Goal: Information Seeking & Learning: Learn about a topic

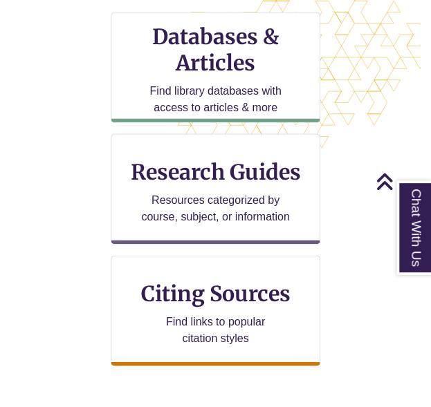
scroll to position [492, 0]
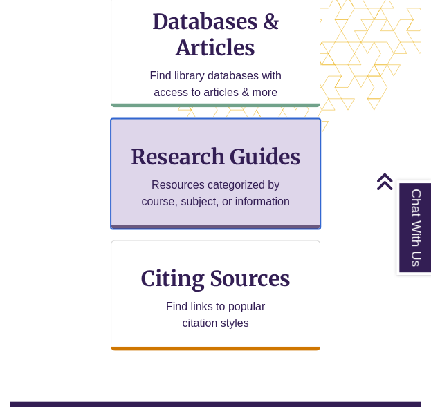
click at [200, 167] on h3 "Research Guides" at bounding box center [215, 156] width 187 height 26
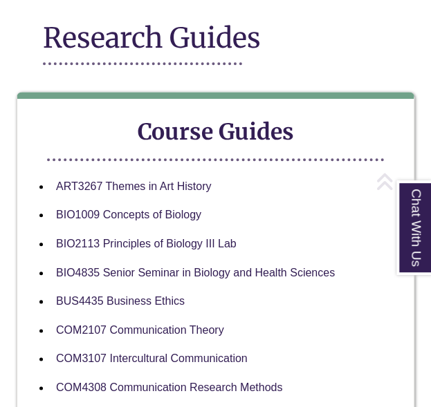
scroll to position [184, 0]
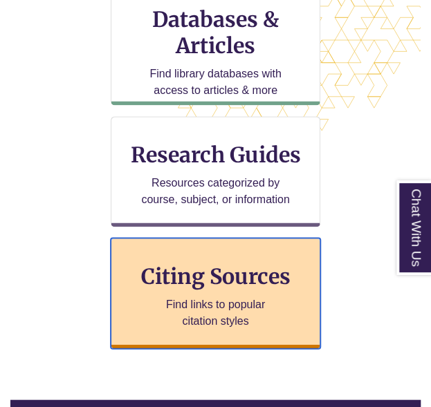
click at [216, 286] on h3 "Citing Sources" at bounding box center [215, 276] width 169 height 26
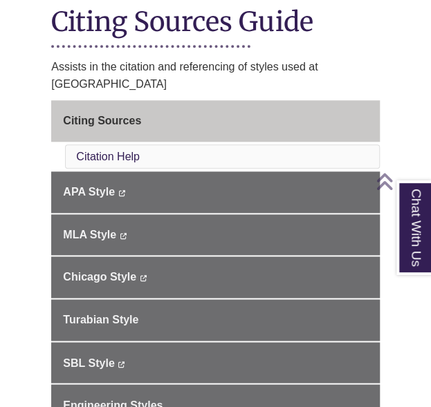
scroll to position [331, 0]
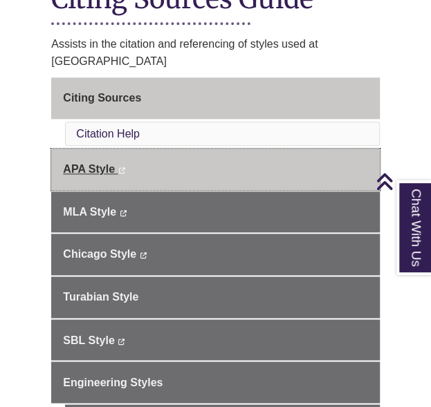
click at [93, 163] on span "APA Style" at bounding box center [89, 169] width 52 height 12
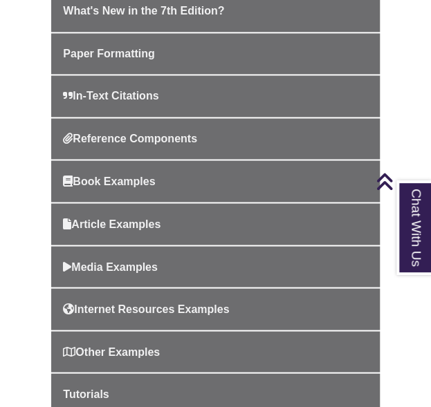
scroll to position [490, 0]
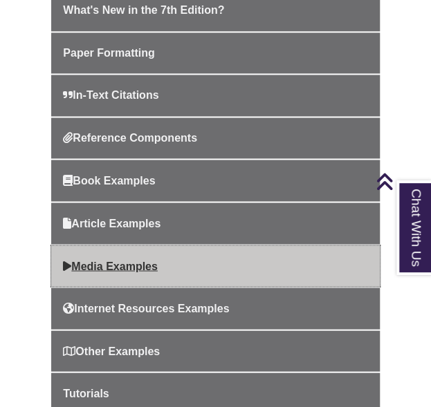
click at [95, 260] on span "Media Examples" at bounding box center [110, 266] width 95 height 12
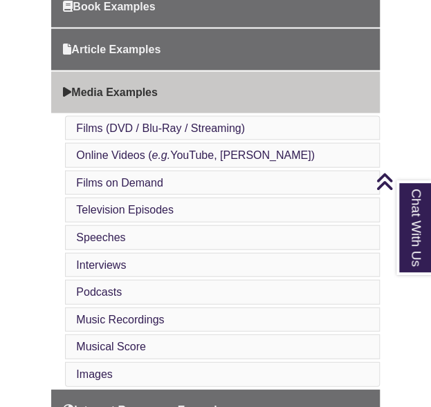
scroll to position [642, 0]
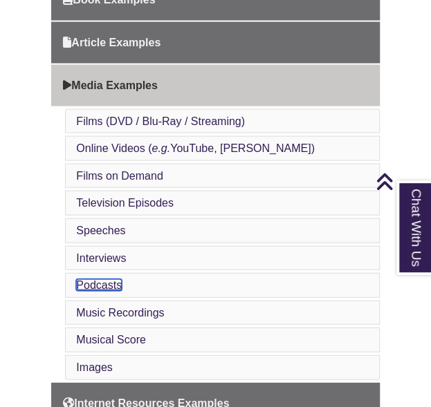
click at [93, 279] on link "Podcasts" at bounding box center [99, 285] width 46 height 12
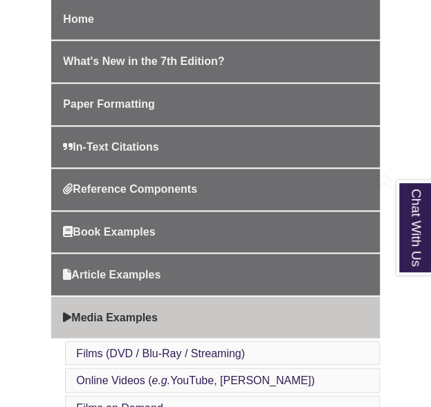
scroll to position [416, 0]
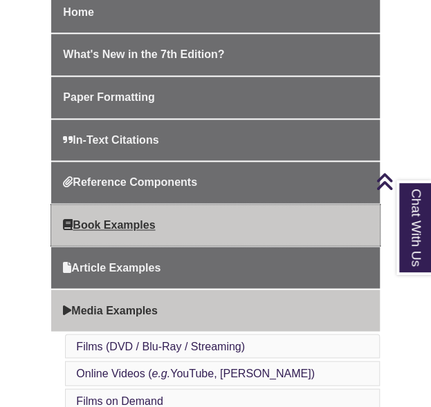
click at [116, 219] on span "Book Examples" at bounding box center [109, 225] width 92 height 12
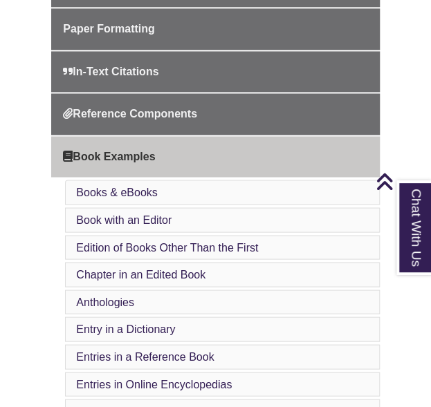
scroll to position [482, 0]
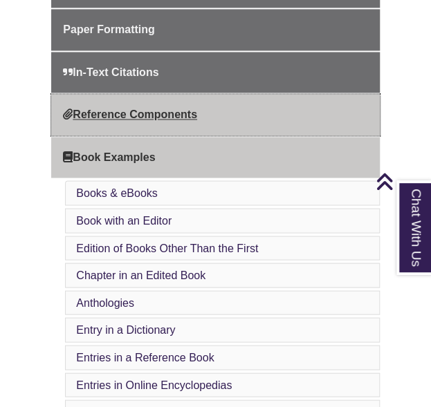
click at [145, 109] on span "Reference Components" at bounding box center [130, 115] width 134 height 12
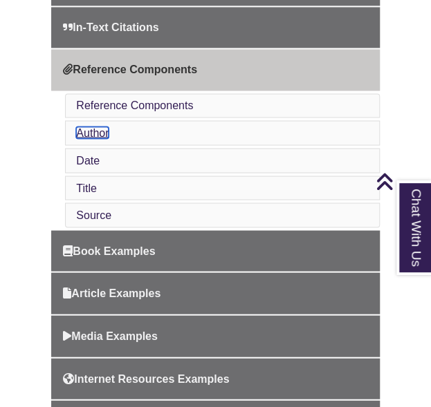
click at [94, 131] on link "Author" at bounding box center [92, 133] width 33 height 12
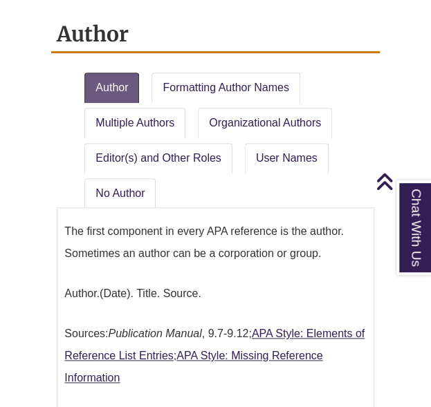
scroll to position [1421, 0]
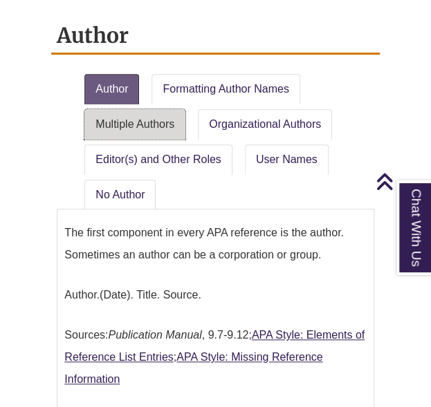
click at [149, 112] on link "Multiple Authors" at bounding box center [134, 124] width 101 height 30
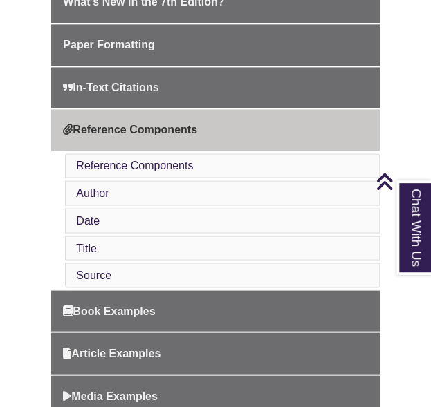
scroll to position [468, 0]
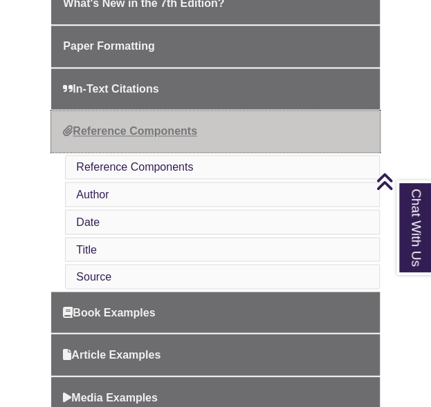
click at [164, 128] on span "Reference Components" at bounding box center [130, 131] width 134 height 12
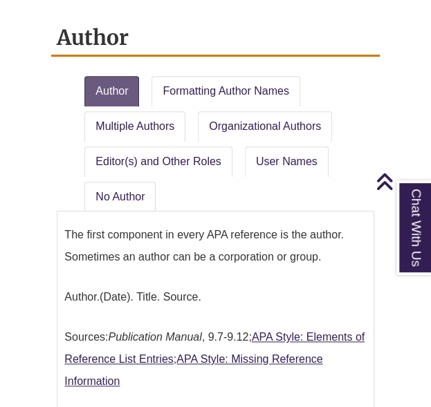
scroll to position [1416, 0]
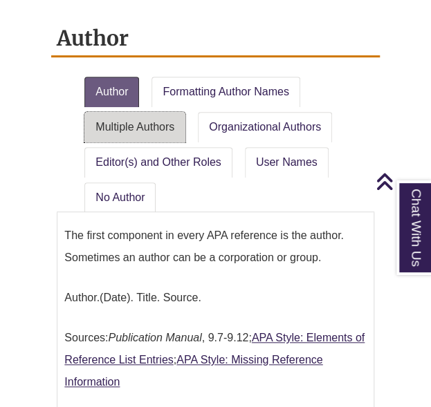
click at [137, 120] on link "Multiple Authors" at bounding box center [134, 127] width 101 height 30
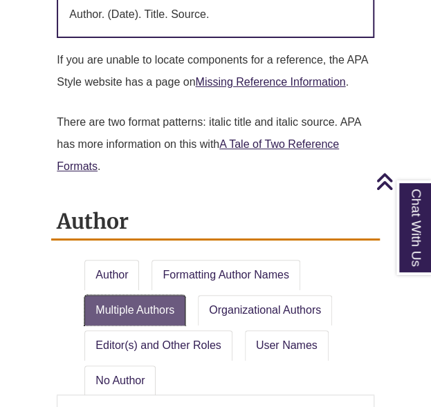
scroll to position [1234, 0]
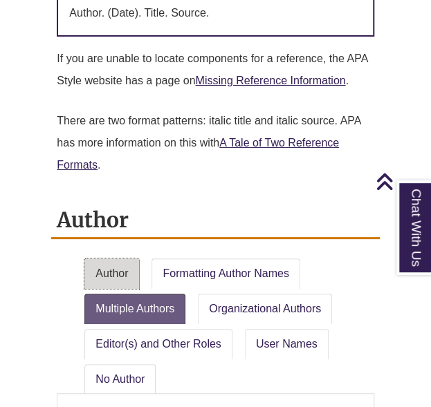
click at [126, 264] on link "Author" at bounding box center [111, 274] width 55 height 30
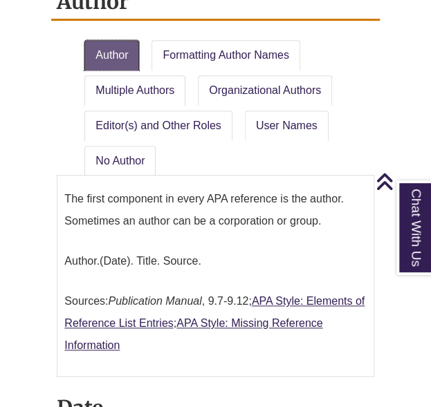
scroll to position [1452, 0]
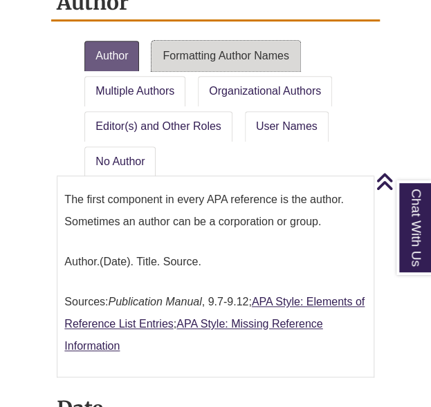
click at [205, 46] on link "Formatting Author Names" at bounding box center [225, 56] width 148 height 30
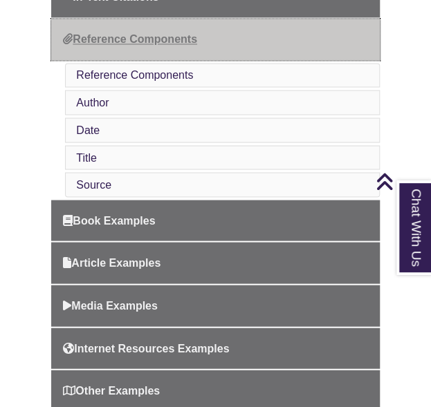
scroll to position [560, 0]
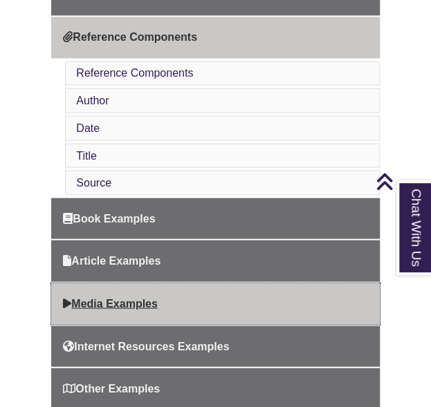
click at [96, 297] on span "Media Examples" at bounding box center [110, 303] width 95 height 12
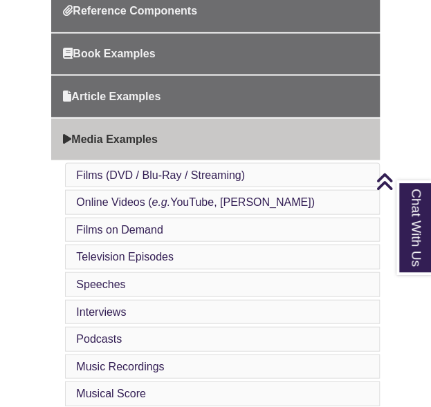
scroll to position [587, 0]
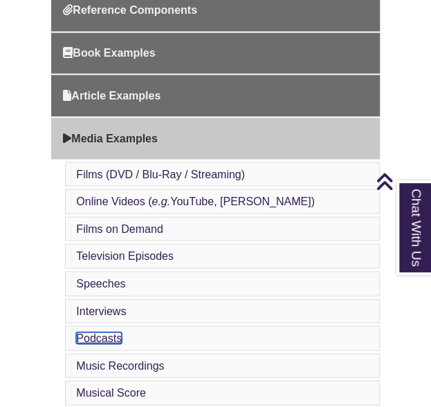
click at [91, 334] on link "Podcasts" at bounding box center [99, 338] width 46 height 12
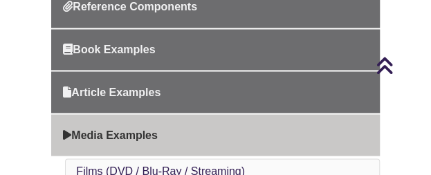
scroll to position [584, 0]
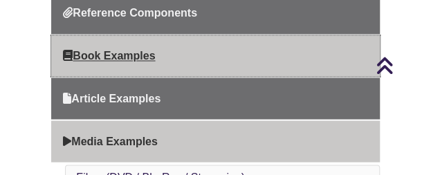
click at [96, 57] on span "Book Examples" at bounding box center [109, 56] width 92 height 12
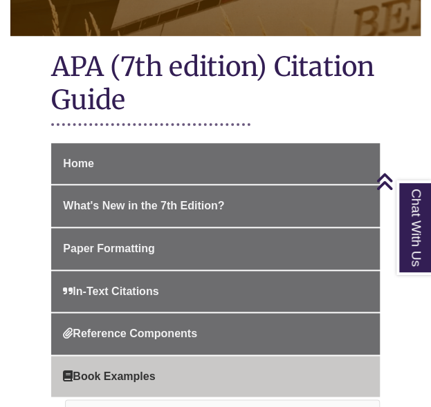
scroll to position [250, 0]
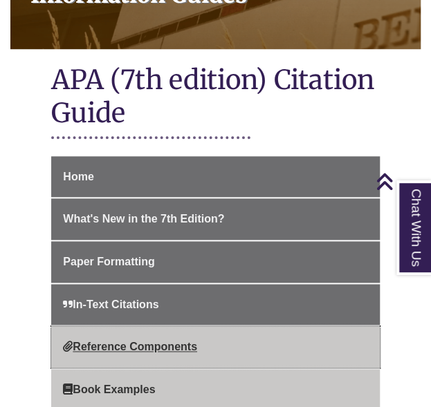
click at [102, 174] on span "Reference Components" at bounding box center [130, 347] width 134 height 12
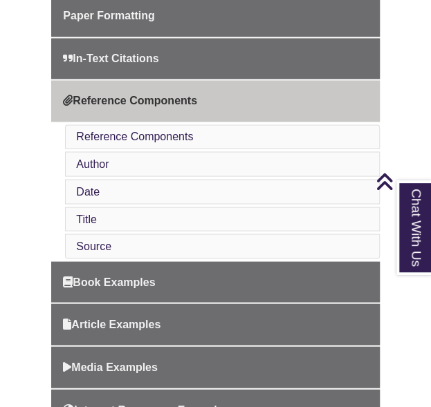
scroll to position [503, 0]
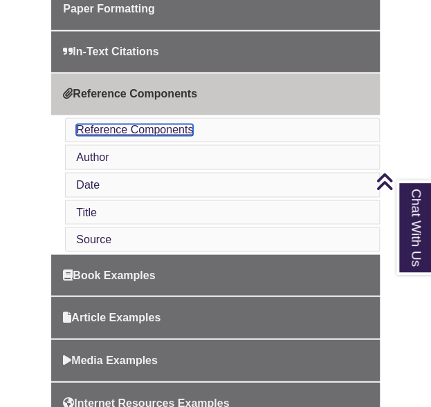
click at [154, 130] on link "Reference Components" at bounding box center [134, 130] width 117 height 12
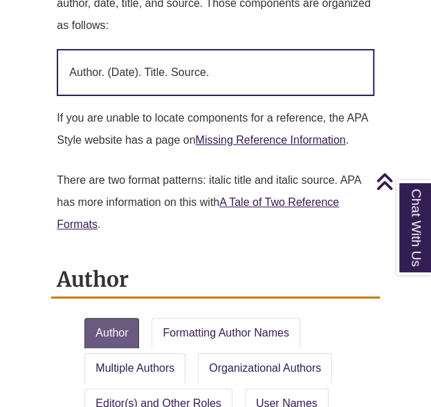
scroll to position [1278, 0]
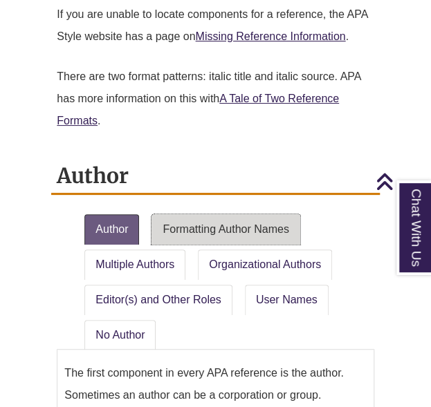
click at [189, 217] on link "Formatting Author Names" at bounding box center [225, 229] width 148 height 30
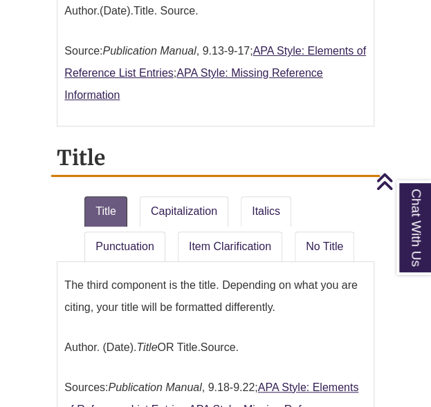
scroll to position [2613, 0]
